Goal: Task Accomplishment & Management: Use online tool/utility

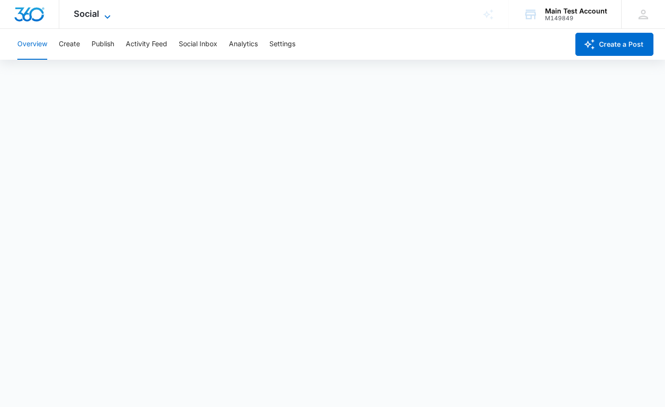
click at [92, 17] on span "Social" at bounding box center [87, 14] width 26 height 10
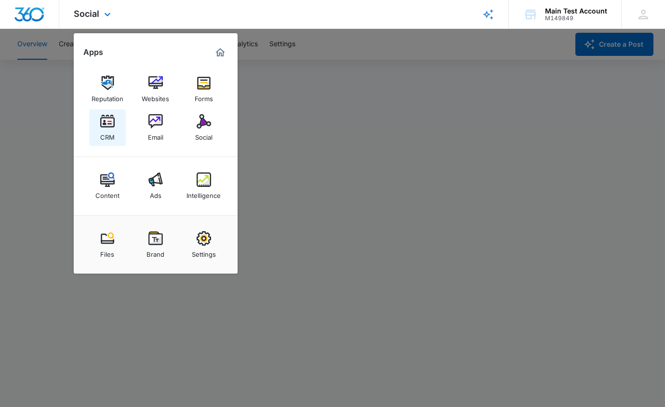
click at [107, 129] on div "CRM" at bounding box center [107, 135] width 14 height 13
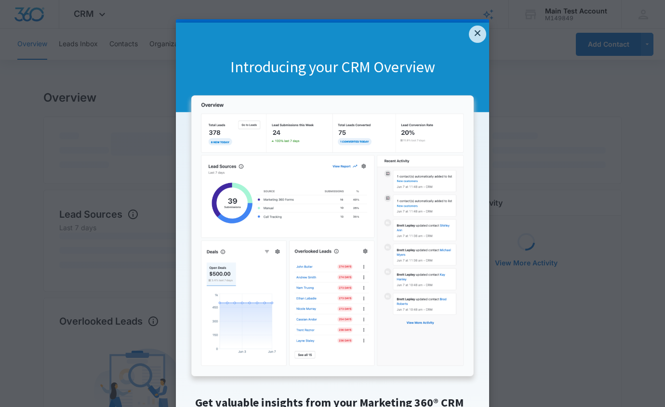
click at [97, 17] on appcues "× Introducing your CRM Overview Get valuable insights from your Marketing 360® …" at bounding box center [332, 203] width 665 height 407
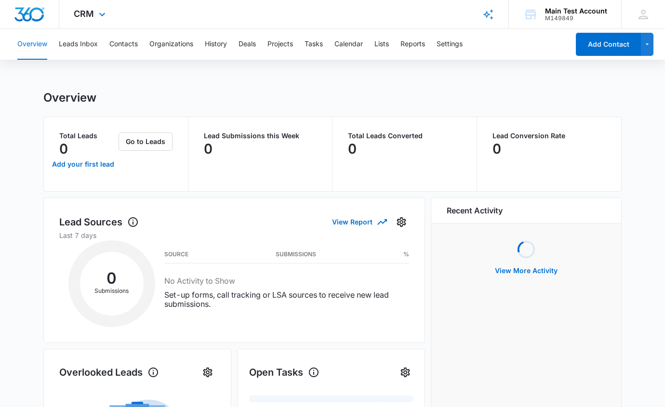
click at [95, 11] on div "CRM Apps Reputation Websites Forms CRM Email Social Content Ads Intelligence Fi…" at bounding box center [90, 14] width 63 height 28
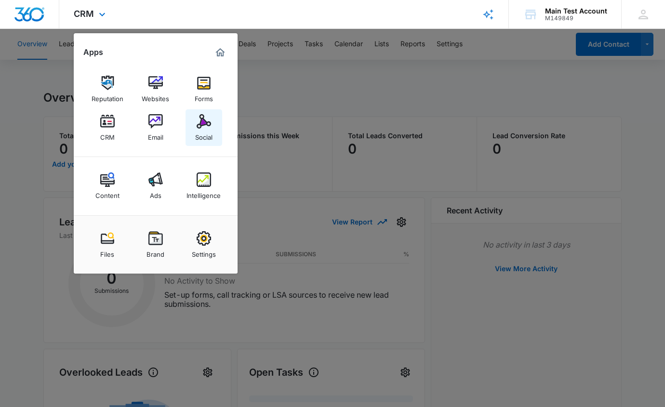
click at [201, 132] on div "Social" at bounding box center [203, 135] width 17 height 13
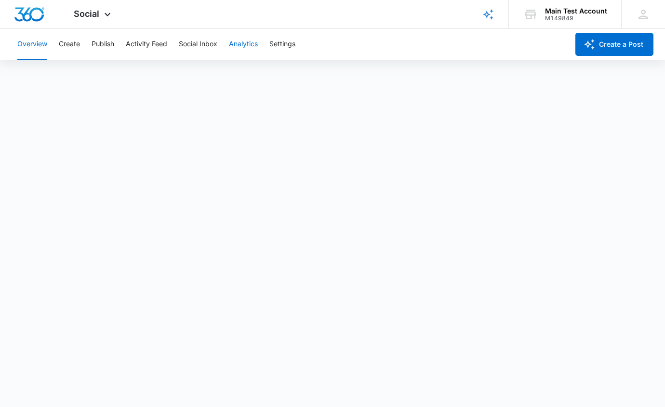
click at [246, 40] on button "Analytics" at bounding box center [243, 44] width 29 height 31
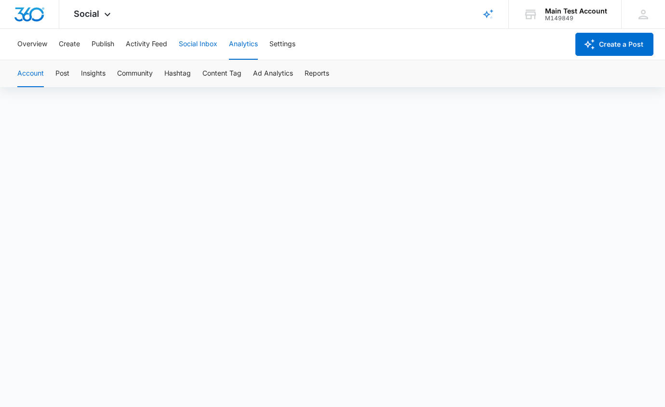
click at [207, 41] on button "Social Inbox" at bounding box center [198, 44] width 39 height 31
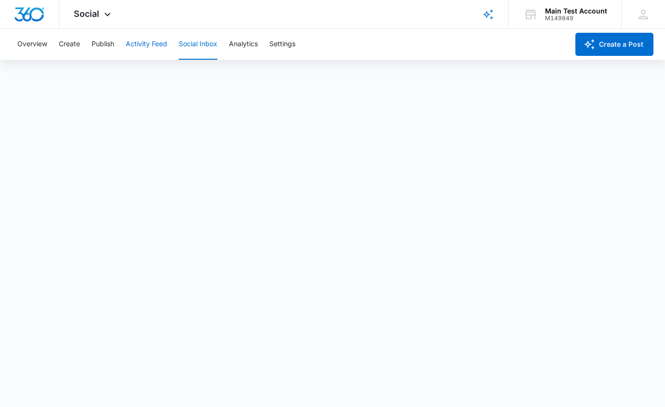
click at [159, 43] on button "Activity Feed" at bounding box center [146, 44] width 41 height 31
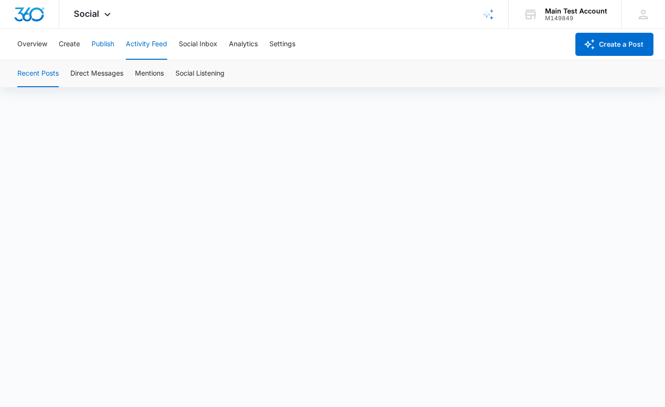
click at [107, 44] on button "Publish" at bounding box center [103, 44] width 23 height 31
